Goal: Information Seeking & Learning: Learn about a topic

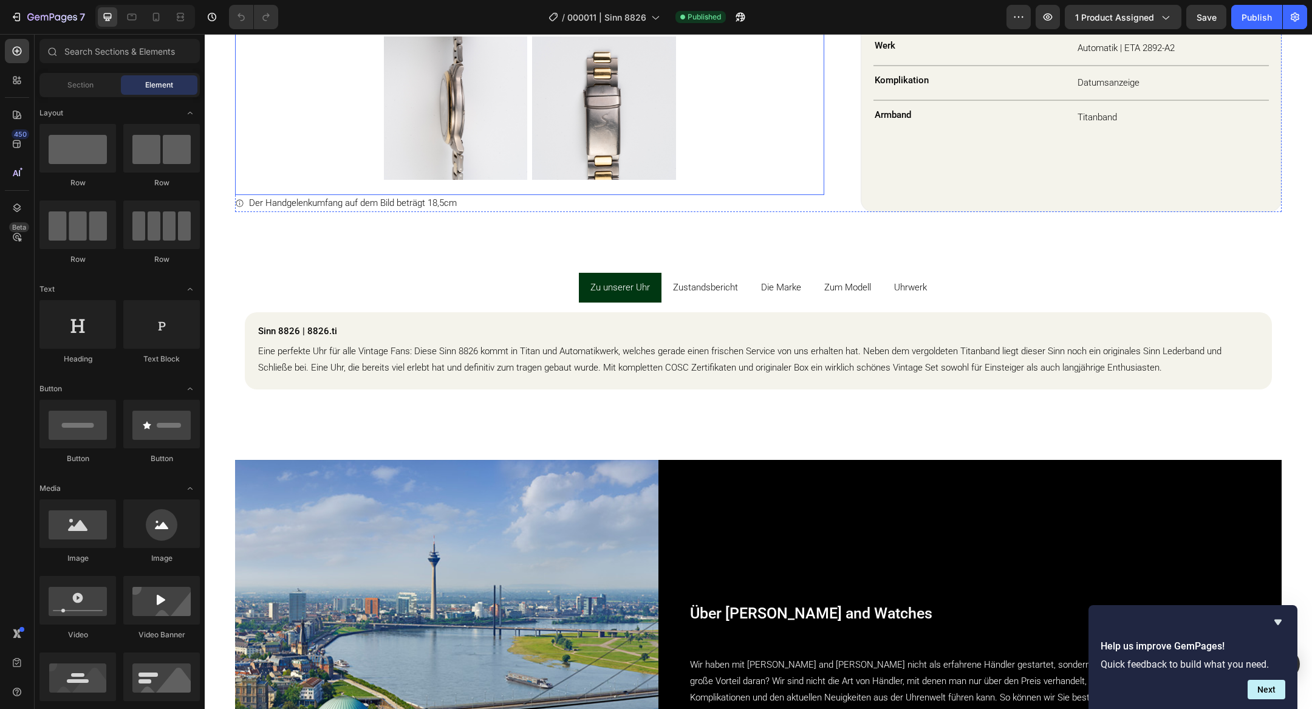
scroll to position [781, 0]
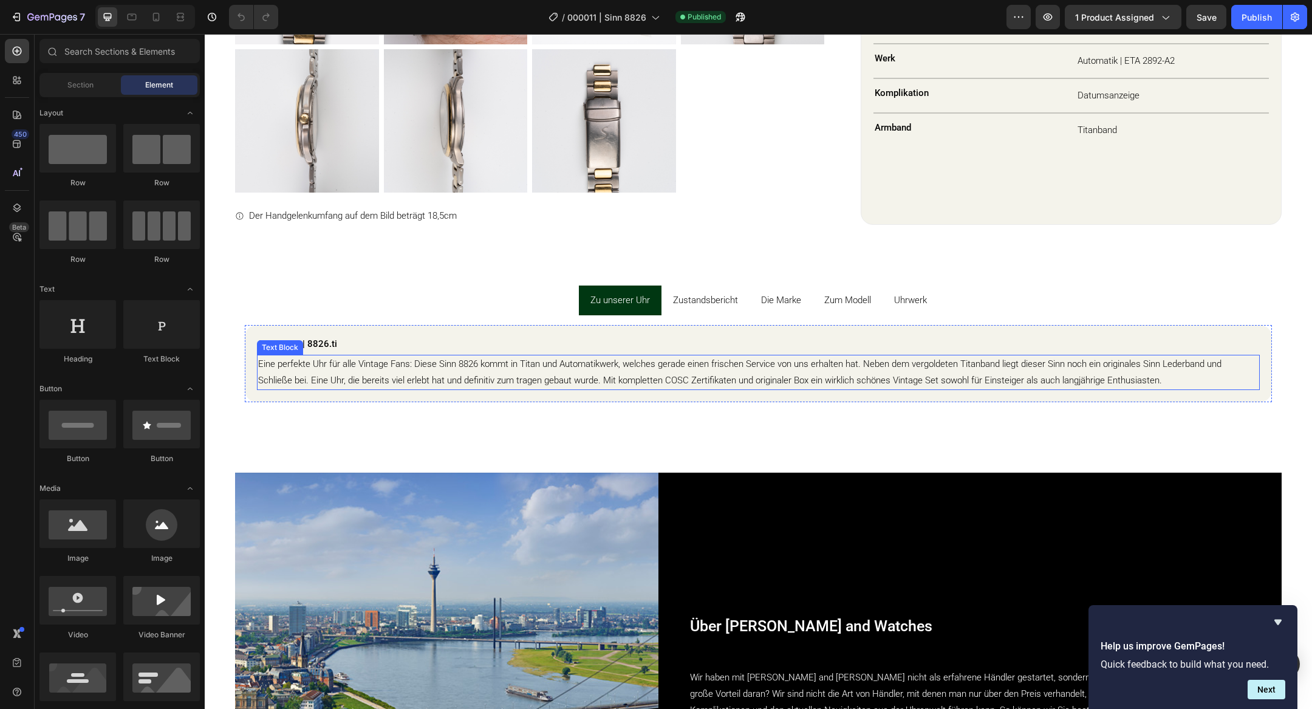
click at [658, 366] on p "Eine perfekte Uhr für alle Vintage Fans: Diese Sinn 8826 kommt in Titan und Aut…" at bounding box center [758, 372] width 1000 height 33
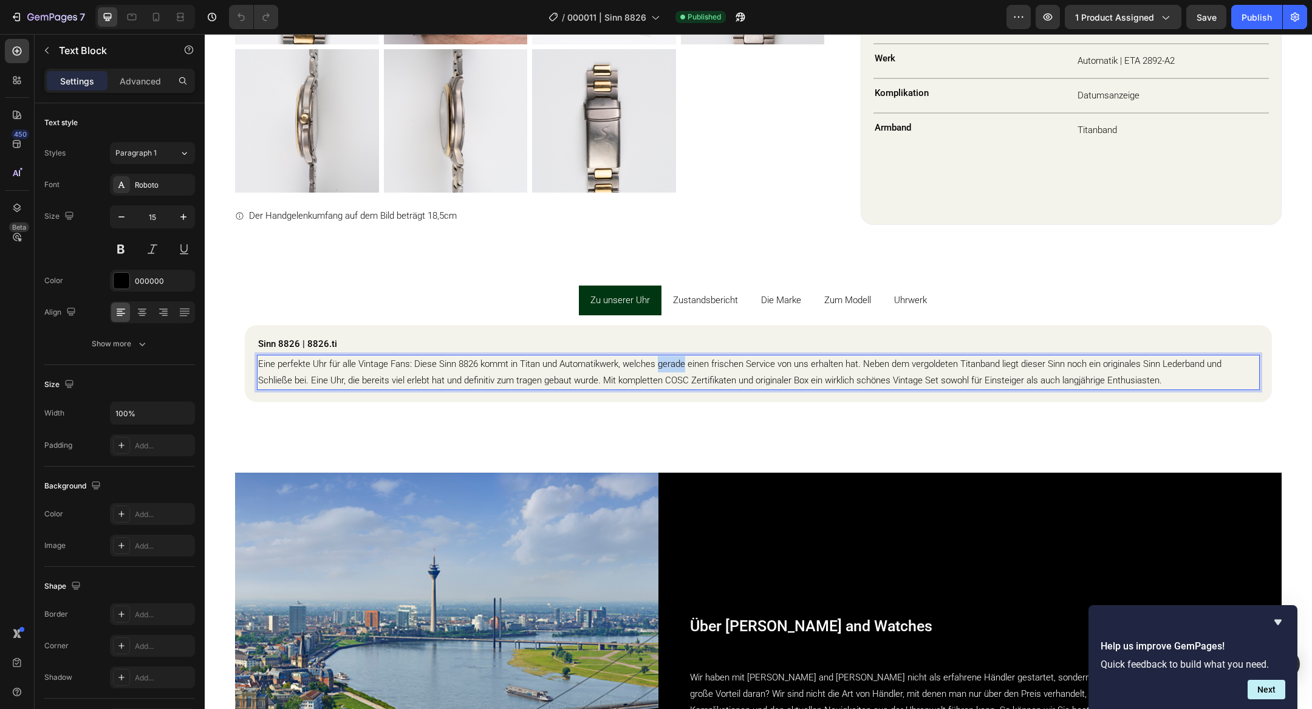
click at [658, 366] on p "Eine perfekte Uhr für alle Vintage Fans: Diese Sinn 8826 kommt in Titan und Aut…" at bounding box center [758, 372] width 1000 height 33
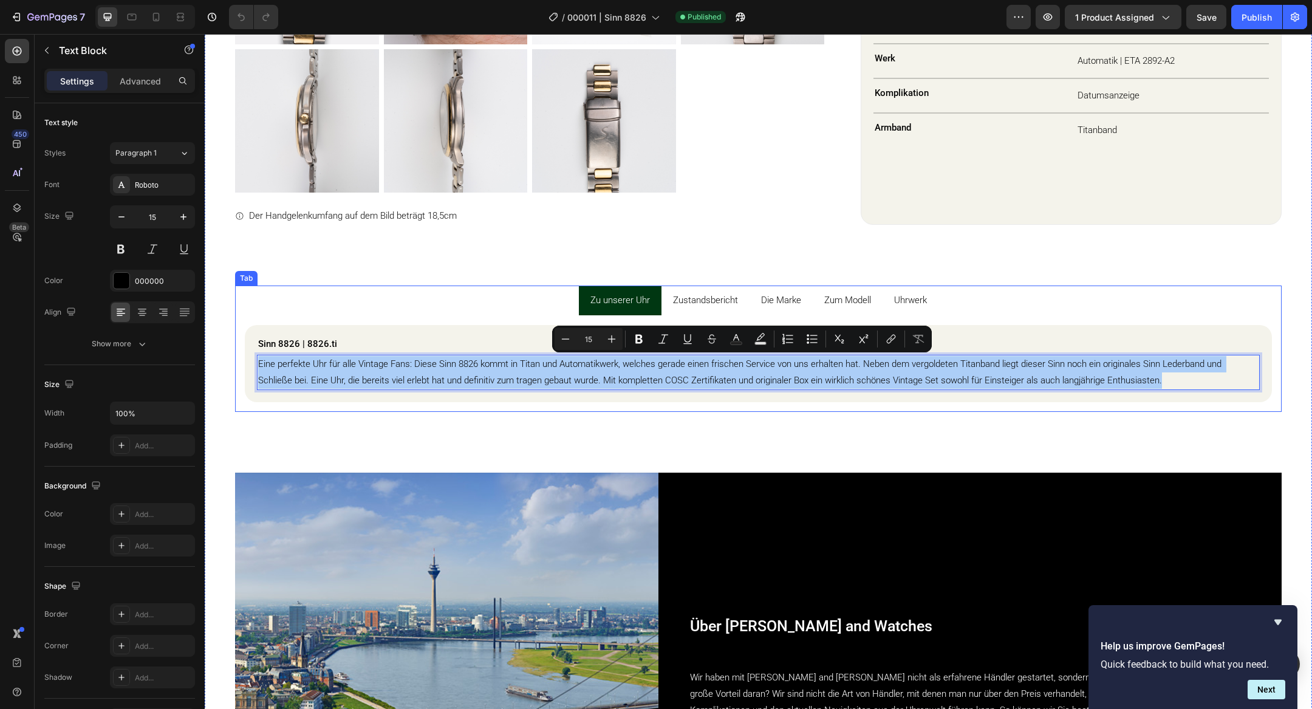
click at [730, 299] on p "Zustandsbericht" at bounding box center [705, 300] width 65 height 16
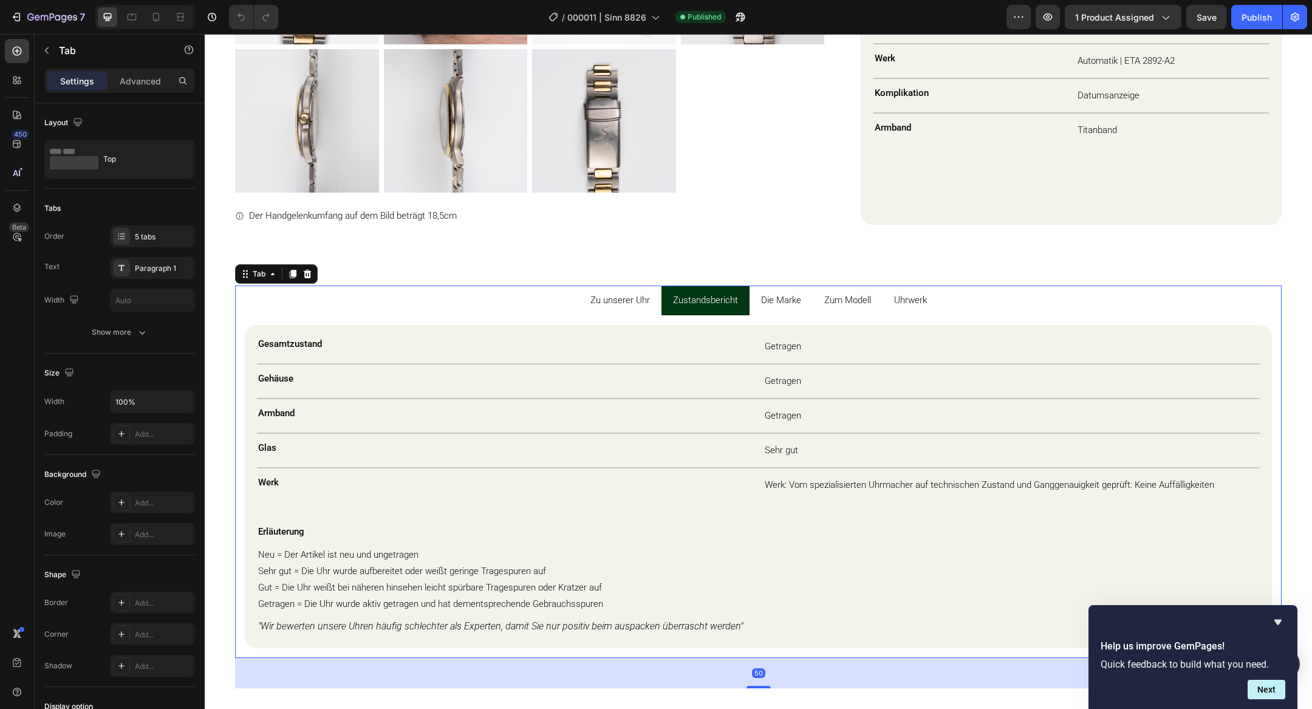
click at [789, 300] on p "Die Marke" at bounding box center [781, 300] width 40 height 16
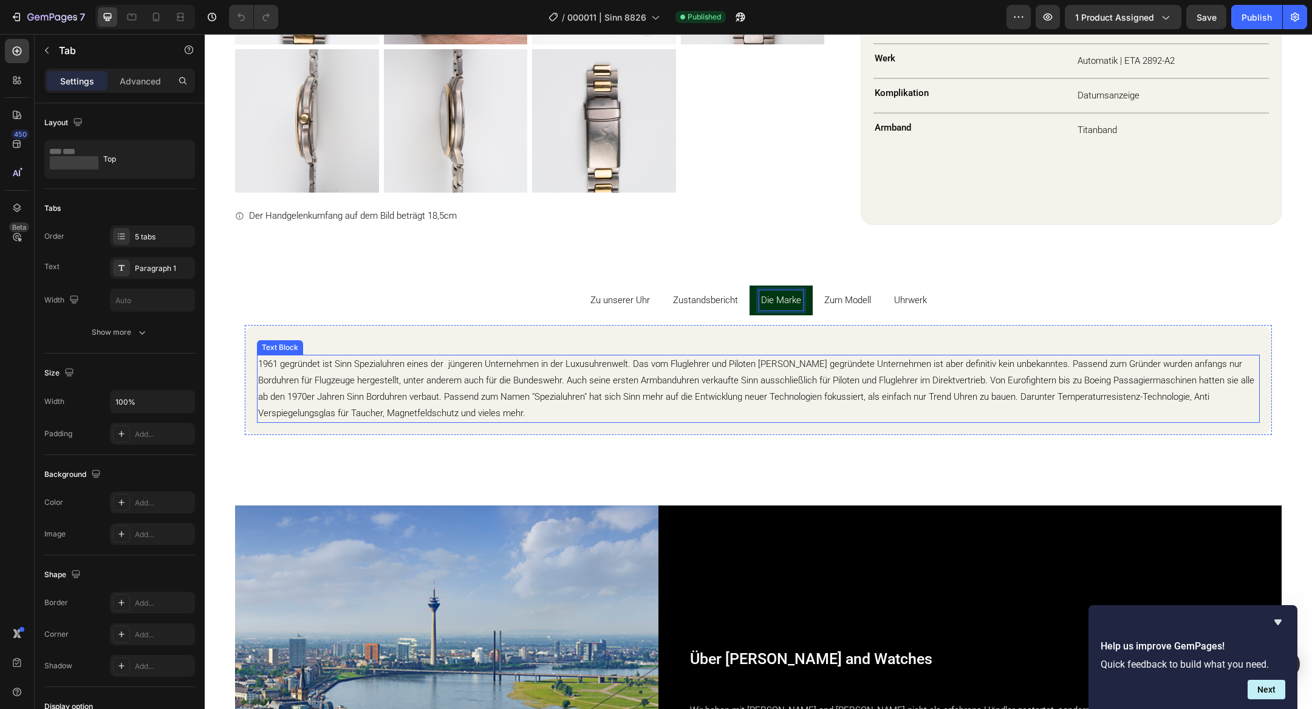
click at [632, 376] on p "1961 gegründet ist Sinn Spezialuhren eines der jüngeren Unternehmen in der Luxu…" at bounding box center [758, 389] width 1000 height 66
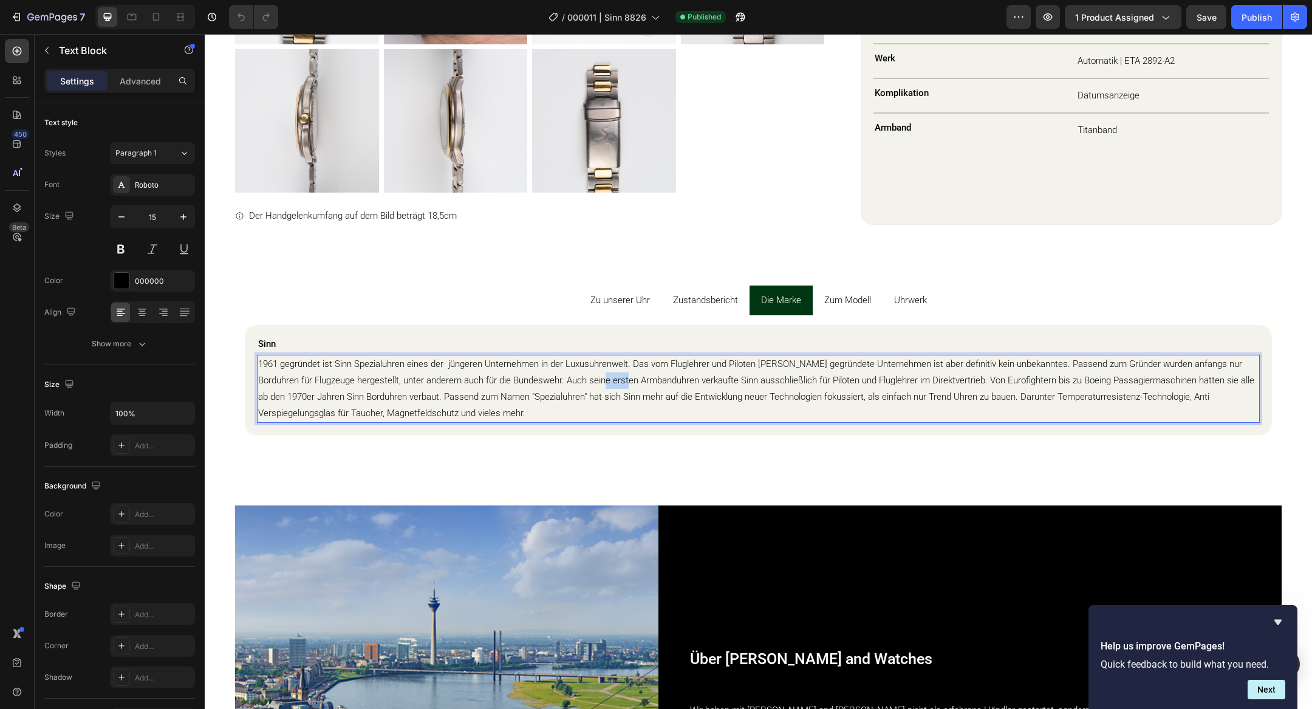
click at [632, 376] on p "1961 gegründet ist Sinn Spezialuhren eines der jüngeren Unternehmen in der Luxu…" at bounding box center [758, 389] width 1000 height 66
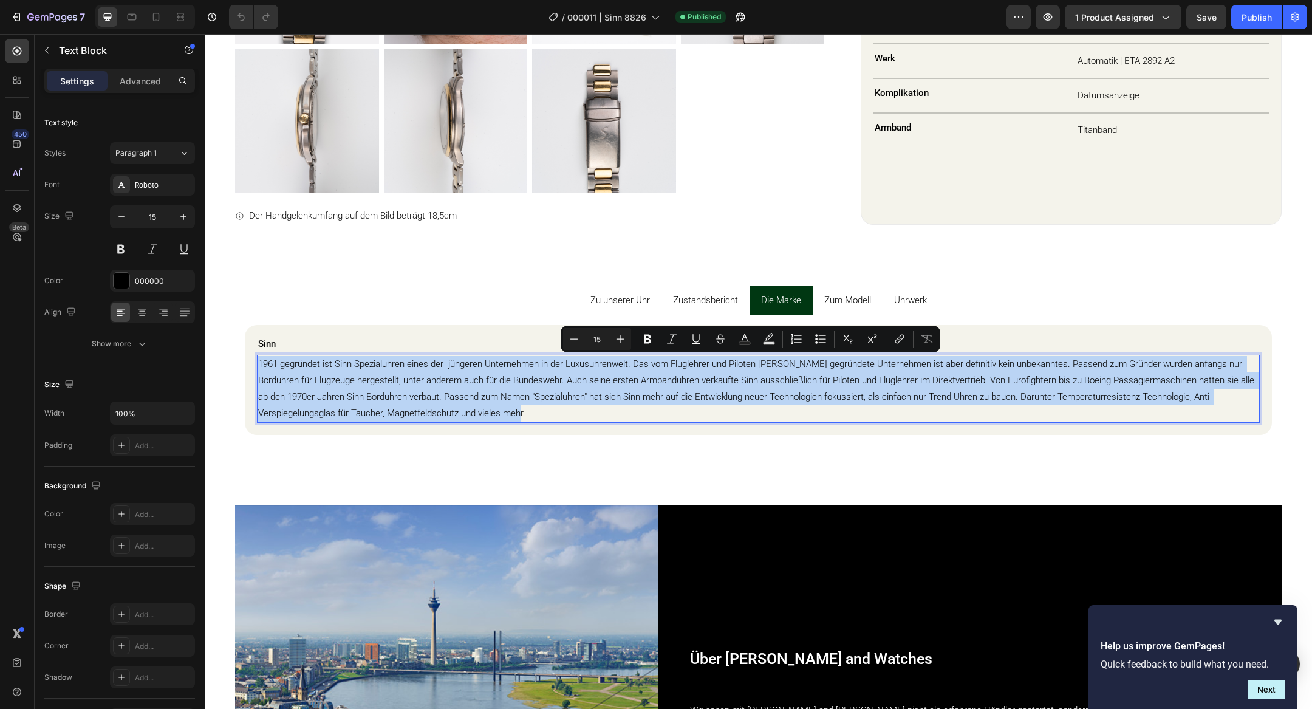
copy p "1961 gegründet ist Sinn Spezialuhren eines der jüngeren Unternehmen in der Luxu…"
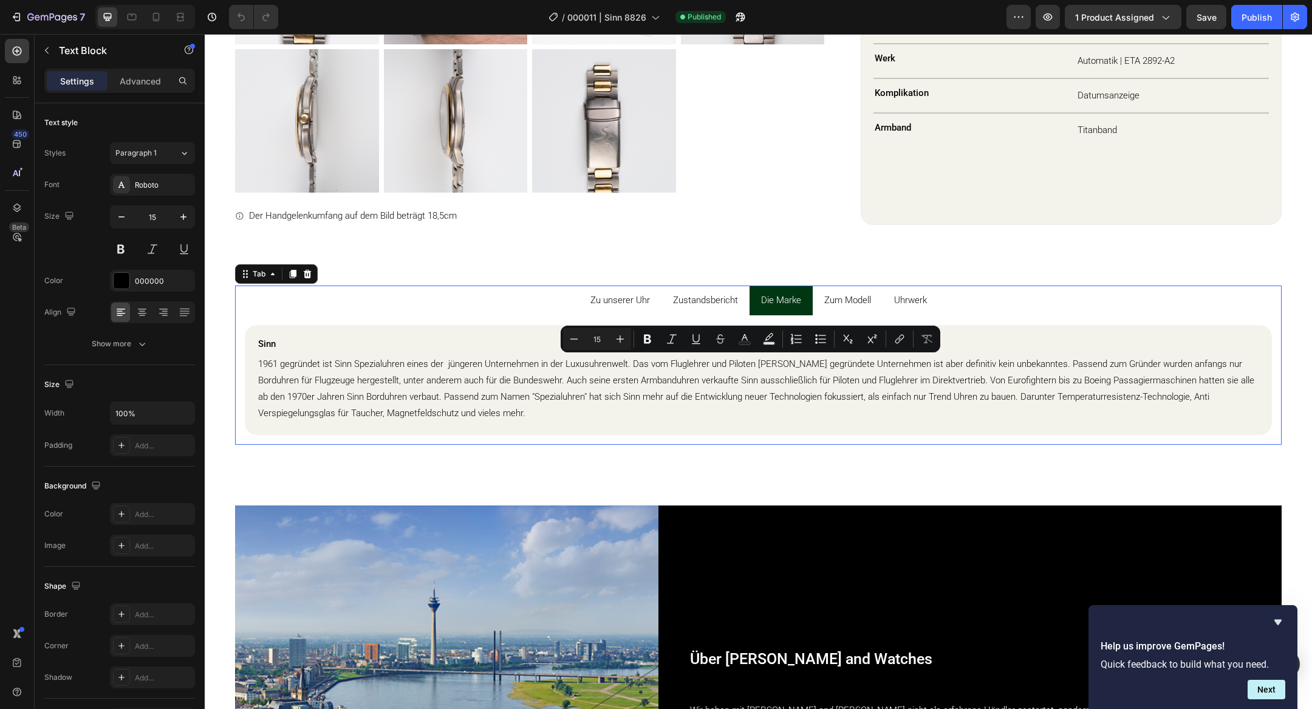
click at [844, 308] on p "Zum Modell" at bounding box center [847, 300] width 47 height 16
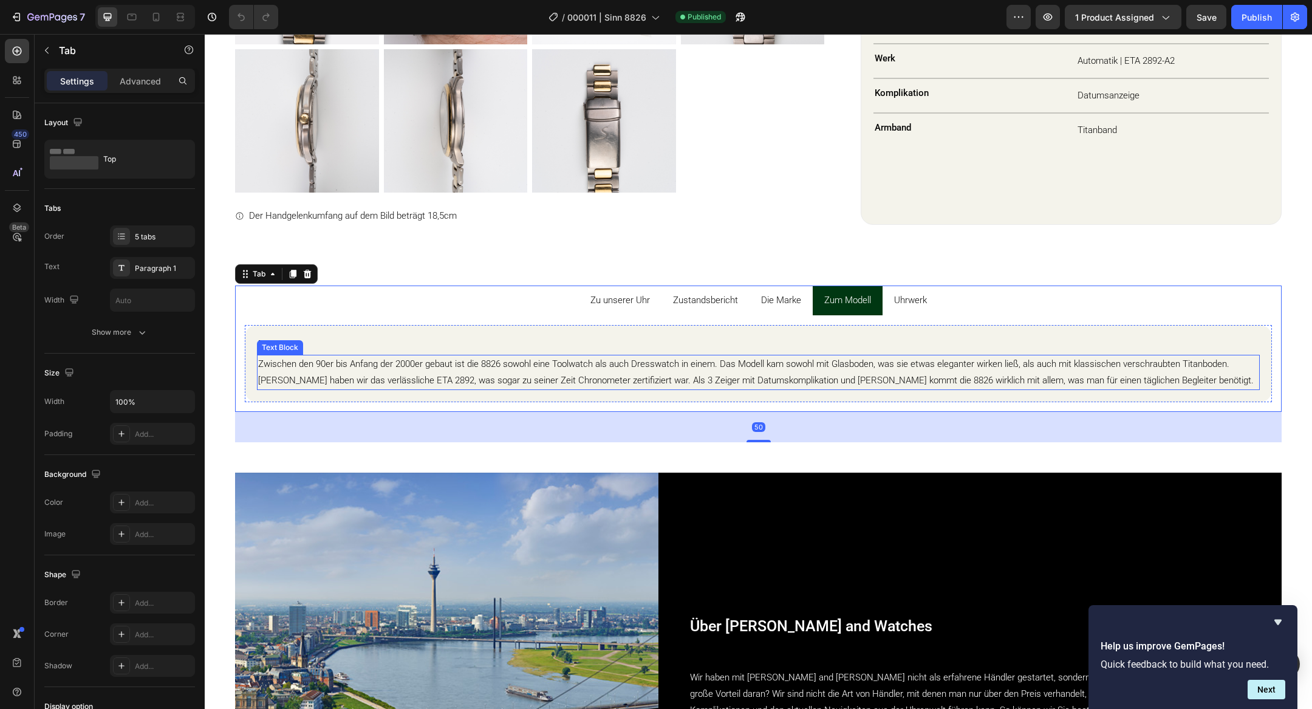
click at [699, 365] on p "Zwischen den 90er bis Anfang der 2000er gebaut ist die 8826 sowohl eine Toolwat…" at bounding box center [758, 372] width 1000 height 33
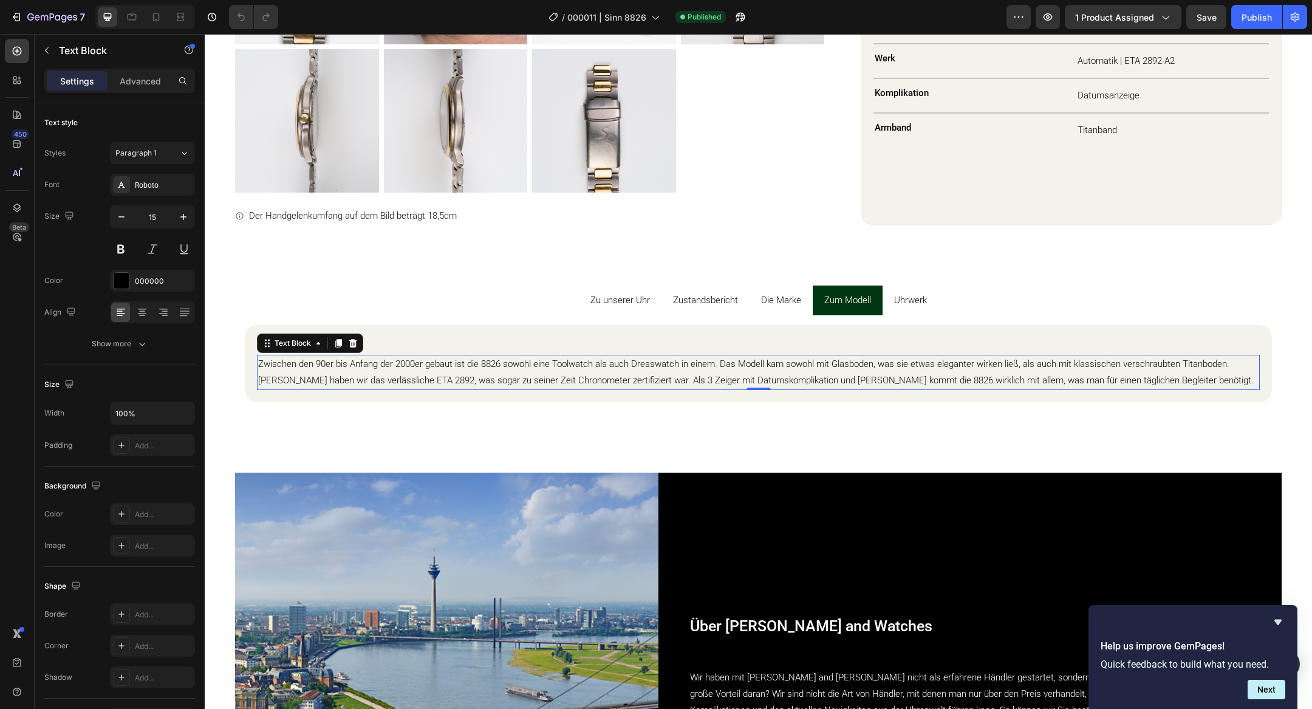
click at [699, 365] on p "Zwischen den 90er bis Anfang der 2000er gebaut ist die 8826 sowohl eine Toolwat…" at bounding box center [758, 372] width 1000 height 33
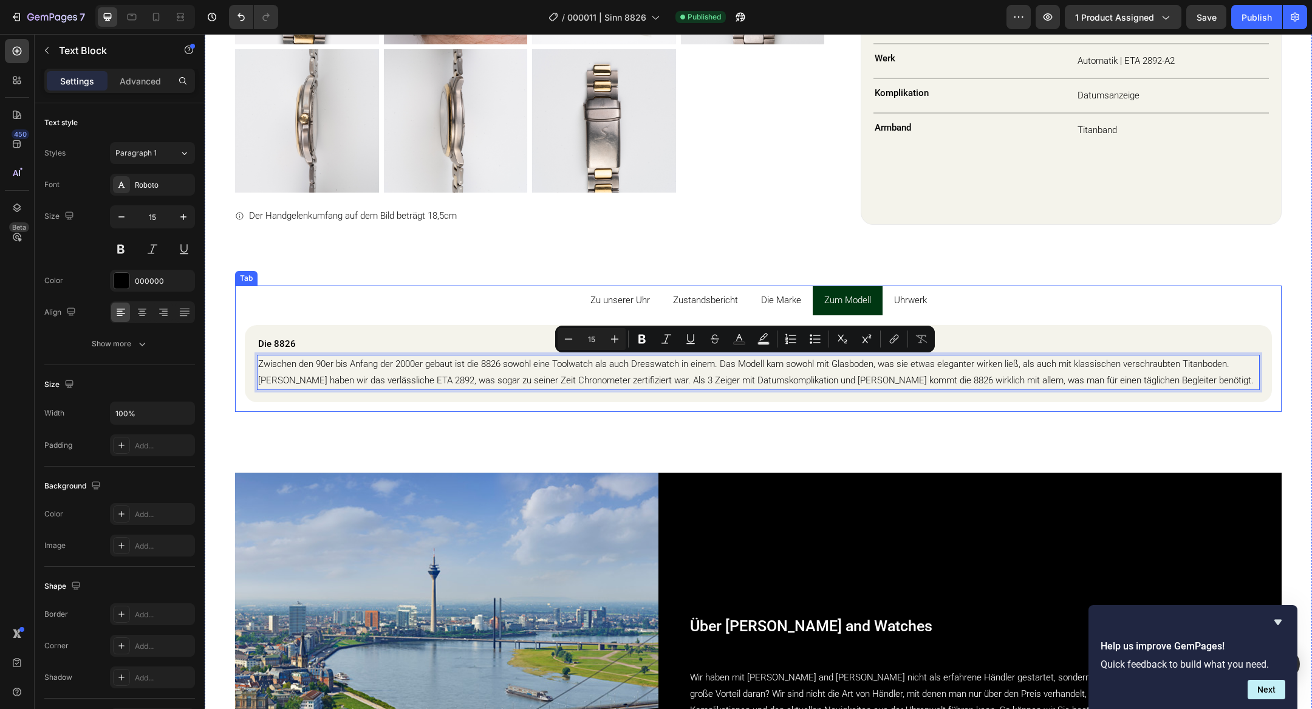
click at [919, 297] on p "Uhrwerk" at bounding box center [910, 300] width 33 height 16
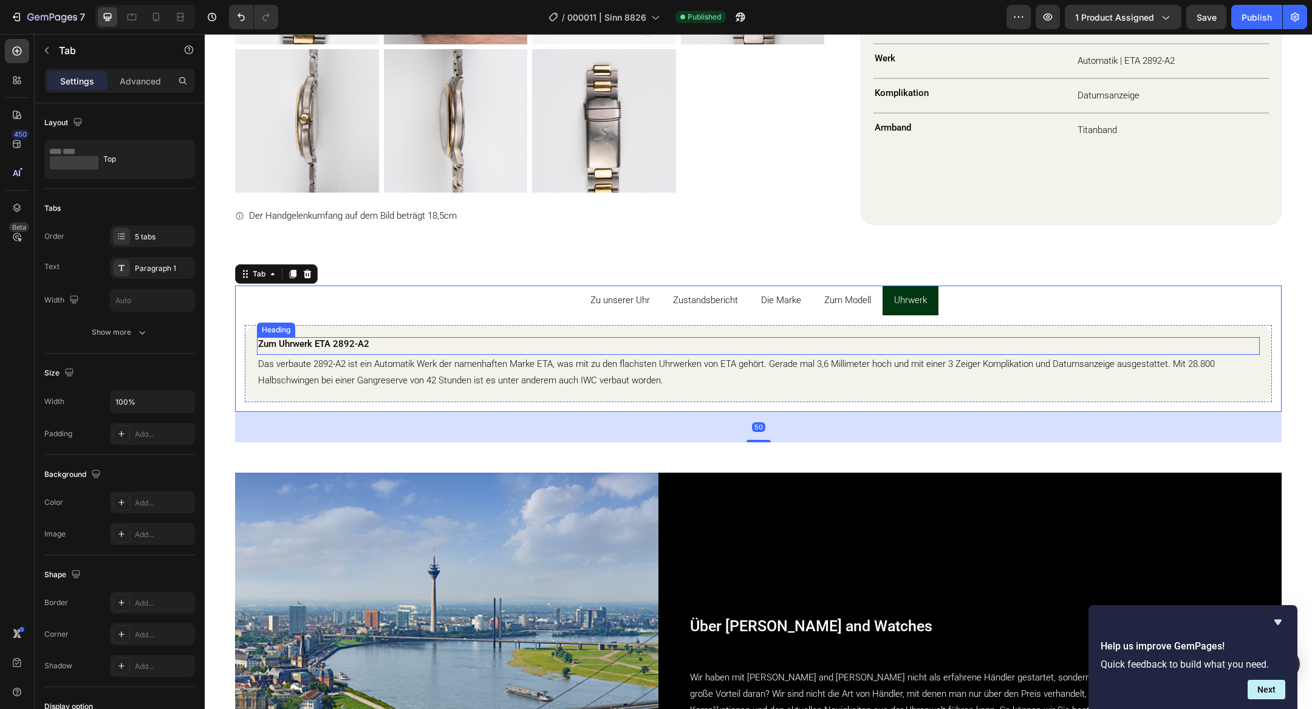
click at [707, 352] on div "Zum Uhrwerk ETA 2892-A2 Heading" at bounding box center [758, 346] width 1003 height 18
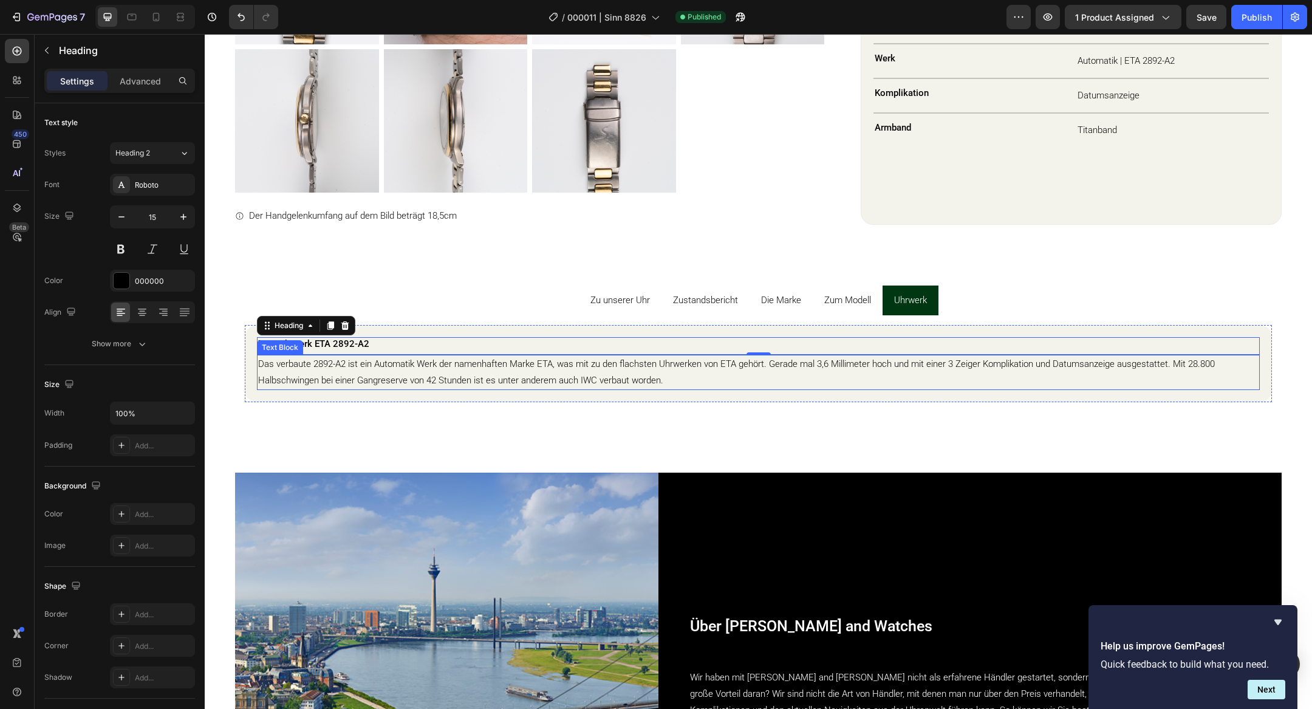
click at [690, 388] on div "Das verbaute 2892-A2 ist ein Automatik Werk der namenhaften Marke ETA, was mit …" at bounding box center [758, 372] width 1003 height 35
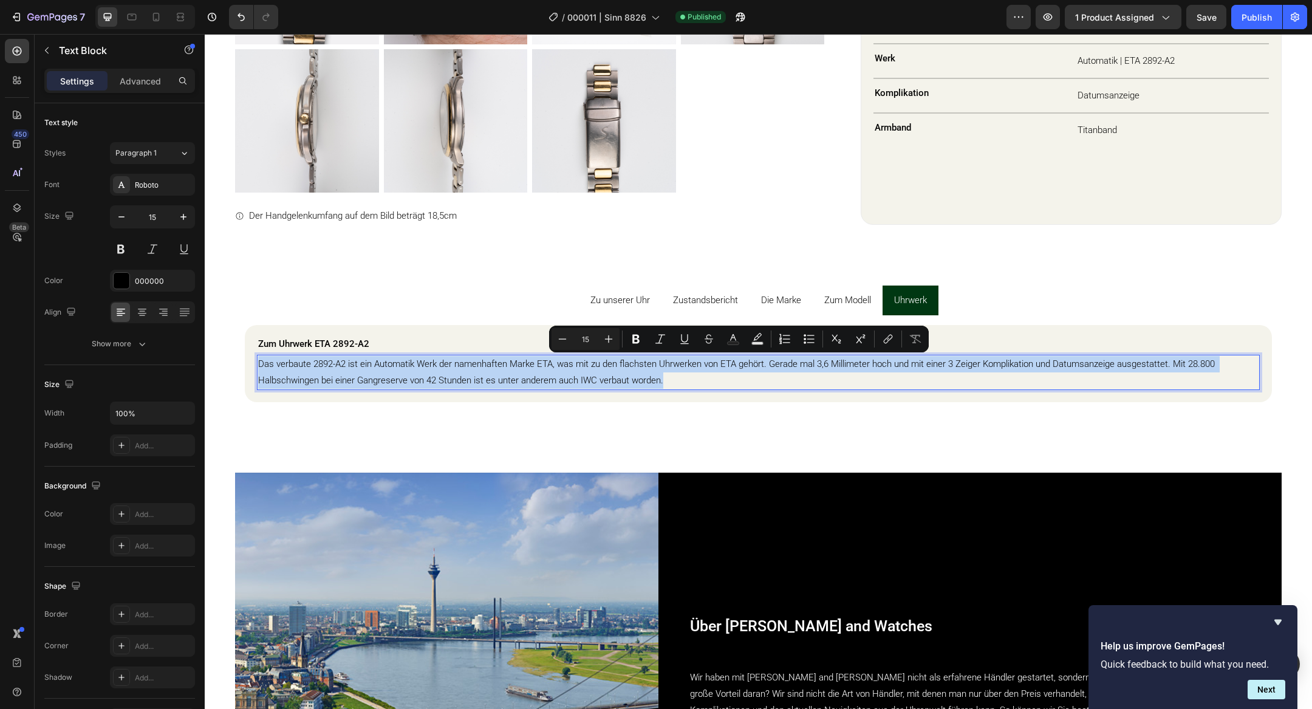
copy p "Das verbaute 2892-A2 ist ein Automatik Werk der namenhaften Marke ETA, was mit …"
